Goal: Information Seeking & Learning: Learn about a topic

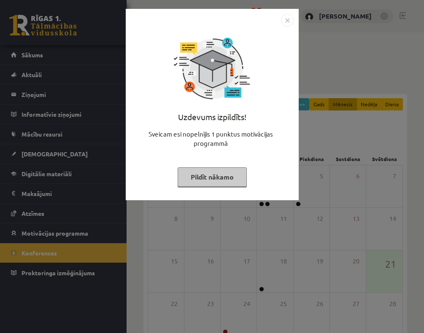
click at [222, 167] on button "Pildīt nākamo" at bounding box center [211, 176] width 69 height 19
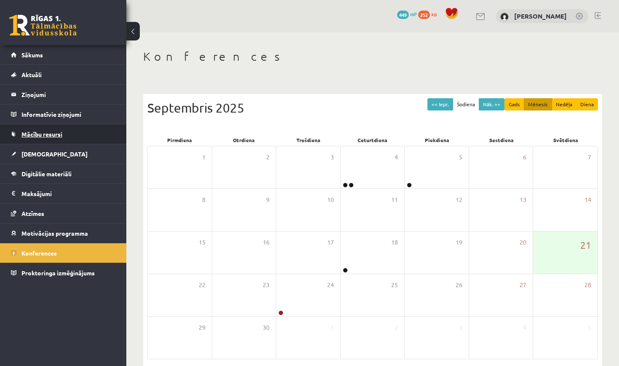
click at [37, 136] on span "Mācību resursi" at bounding box center [41, 134] width 41 height 8
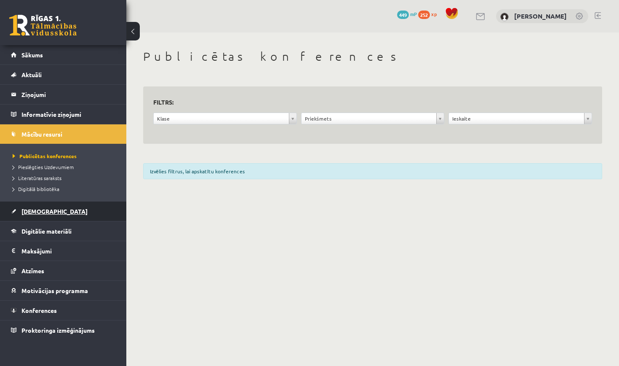
click at [33, 210] on span "[DEMOGRAPHIC_DATA]" at bounding box center [54, 211] width 66 height 8
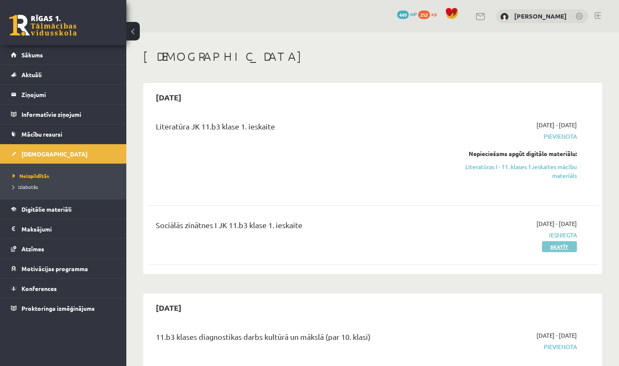
click at [423, 248] on link "Skatīt" at bounding box center [559, 246] width 35 height 11
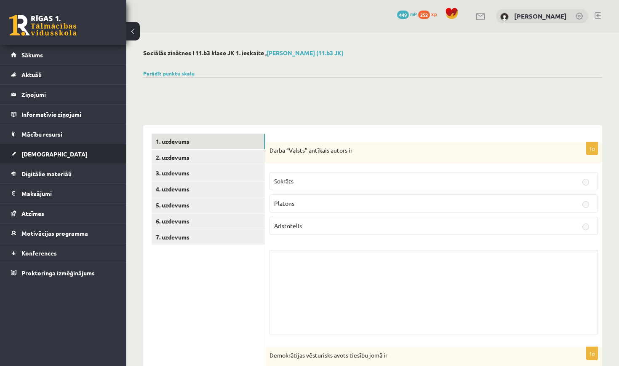
click at [72, 153] on link "[DEMOGRAPHIC_DATA]" at bounding box center [63, 153] width 105 height 19
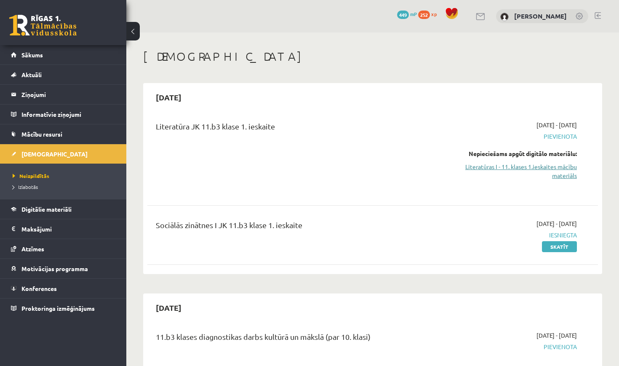
click at [480, 173] on link "Literatūras I - 11. klases 1.ieskaites mācību materiāls" at bounding box center [511, 171] width 132 height 18
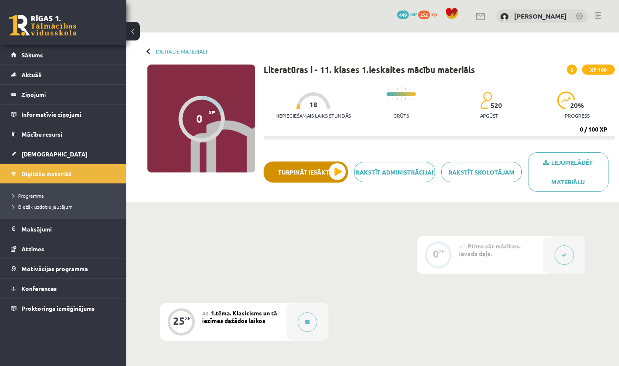
click at [316, 174] on button "Turpināt iesākto" at bounding box center [306, 171] width 84 height 21
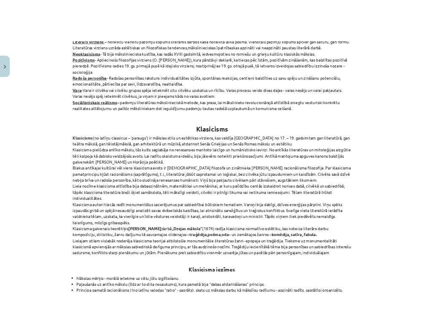
scroll to position [279, 0]
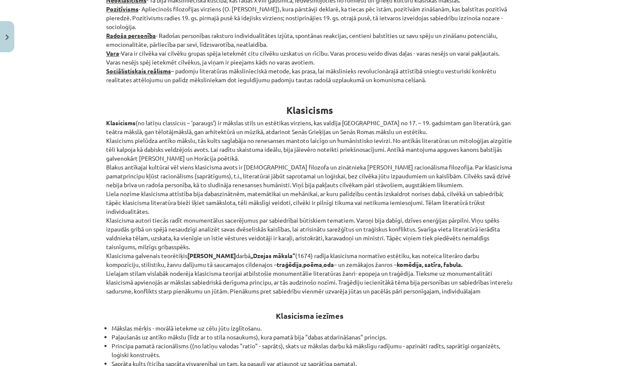
drag, startPoint x: 279, startPoint y: 103, endPoint x: 512, endPoint y: 285, distance: 295.5
copy div "Klasicisms Klasicisms (no latīņu classicus – ‘paraugs’) ir mākslas stils un est…"
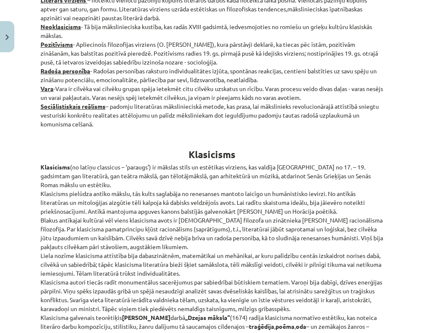
drag, startPoint x: 270, startPoint y: 332, endPoint x: 162, endPoint y: 139, distance: 220.9
click at [162, 139] on h1 "Klasicisms" at bounding box center [211, 147] width 343 height 27
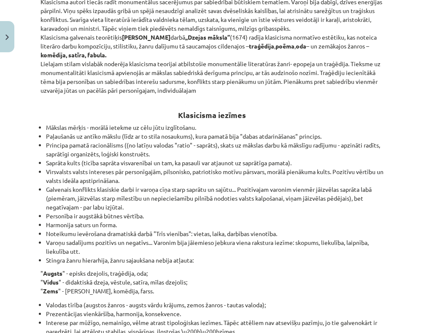
scroll to position [570, 0]
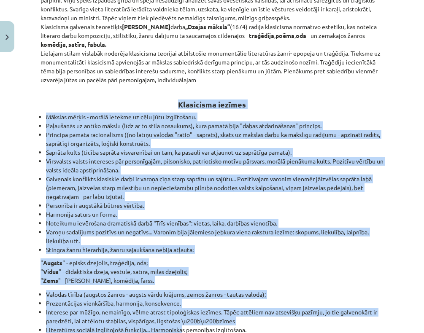
drag, startPoint x: 176, startPoint y: 99, endPoint x: 182, endPoint y: 331, distance: 231.4
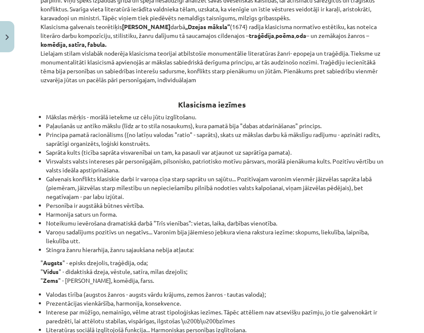
click at [250, 282] on p "" Augsts " - episks dzejolis, traģēdija, oda; " Vidus " - didaktiskā dzeja, vēs…" at bounding box center [211, 271] width 343 height 27
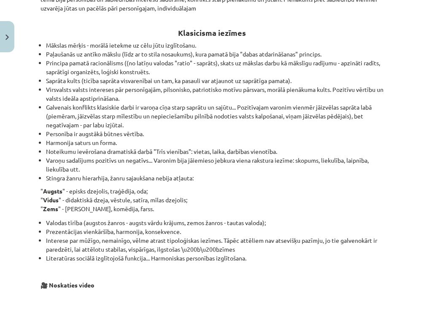
scroll to position [641, 0]
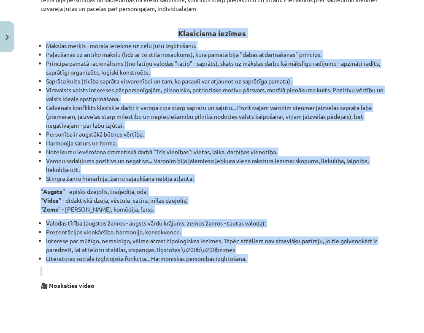
drag, startPoint x: 176, startPoint y: 29, endPoint x: 239, endPoint y: 268, distance: 247.3
copy div "Klasicisma iezīmes Mākslas mērķis - morālā ietekme uz cēlu jūtu izglītošanu. Pa…"
